Goal: Task Accomplishment & Management: Use online tool/utility

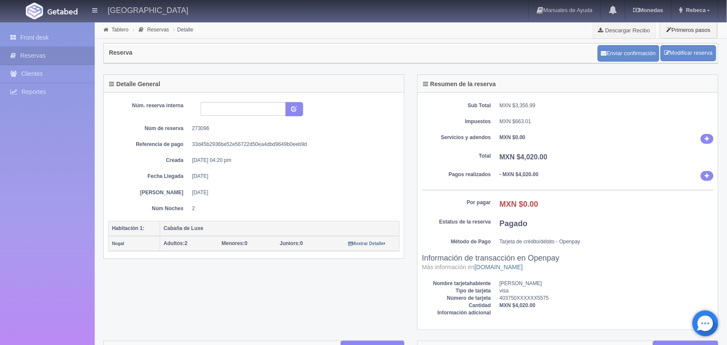
click at [62, 33] on link "Front desk" at bounding box center [47, 38] width 95 height 18
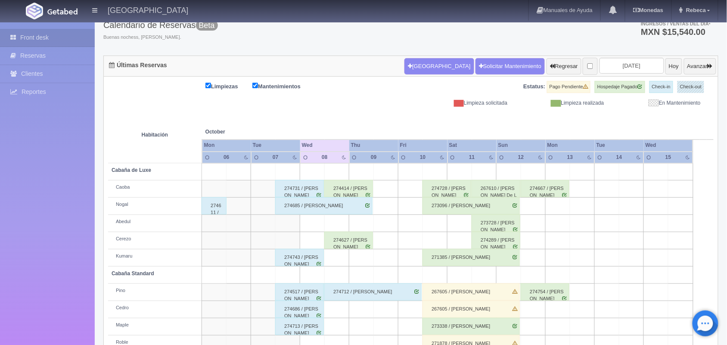
scroll to position [33, 0]
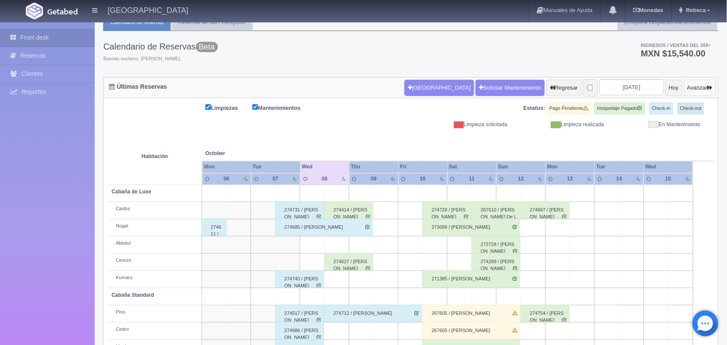
click at [701, 90] on button "Avanzar" at bounding box center [700, 88] width 32 height 16
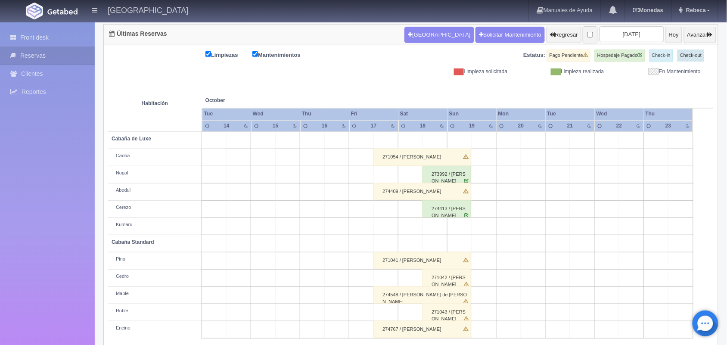
scroll to position [98, 0]
